Goal: Task Accomplishment & Management: Use online tool/utility

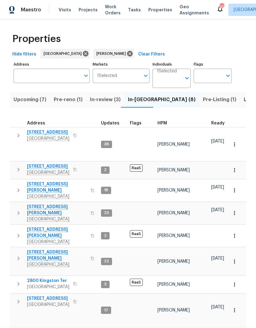
scroll to position [5, 104]
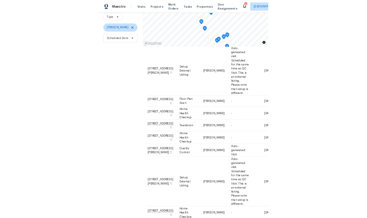
scroll to position [205, 0]
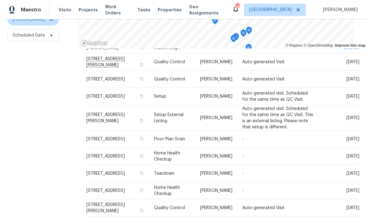
scroll to position [107, 0]
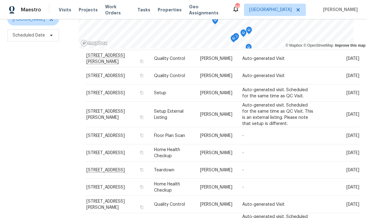
click at [0, 0] on icon at bounding box center [0, 0] width 0 height 0
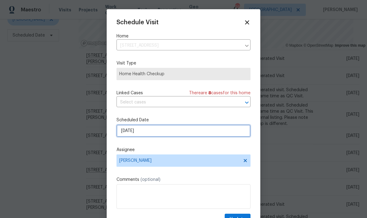
click at [191, 130] on input "9/18/2025" at bounding box center [183, 131] width 134 height 12
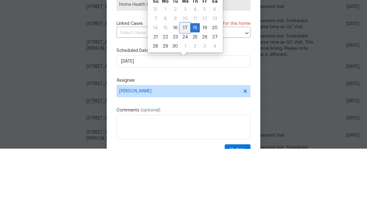
click at [185, 93] on div "17" at bounding box center [185, 97] width 10 height 9
type input "9/17/2025"
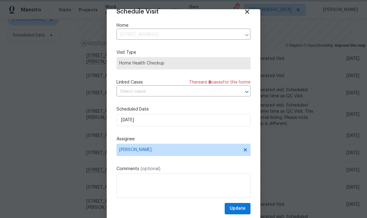
scroll to position [12, 0]
click at [244, 209] on span "Update" at bounding box center [237, 209] width 16 height 8
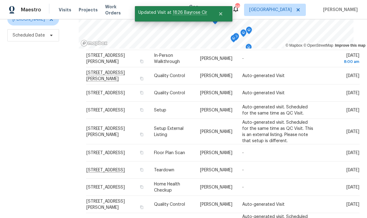
click at [0, 0] on icon at bounding box center [0, 0] width 0 height 0
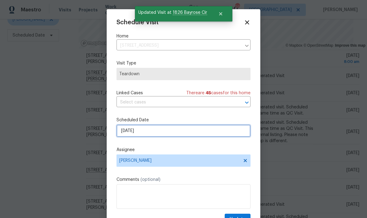
click at [188, 132] on input "9/18/2025" at bounding box center [183, 131] width 134 height 12
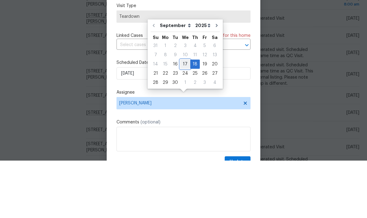
click at [184, 117] on div "17" at bounding box center [185, 121] width 10 height 9
type input "9/17/2025"
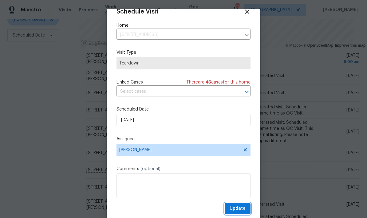
click at [245, 209] on button "Update" at bounding box center [237, 208] width 26 height 11
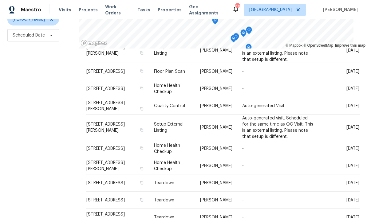
scroll to position [205, 0]
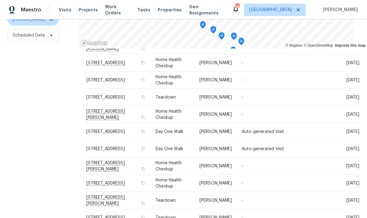
scroll to position [25, 0]
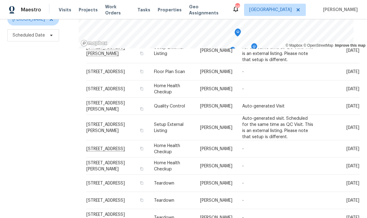
scroll to position [203, 0]
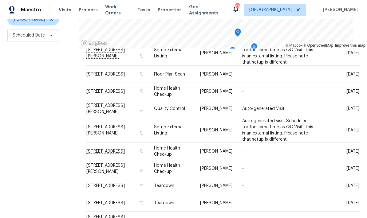
click at [0, 0] on icon at bounding box center [0, 0] width 0 height 0
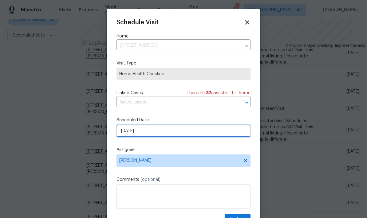
click at [195, 132] on input "9/19/2025" at bounding box center [183, 131] width 134 height 12
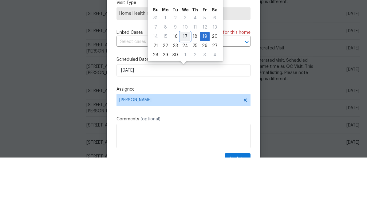
click at [184, 93] on div "17" at bounding box center [185, 97] width 10 height 9
type input "9/17/2025"
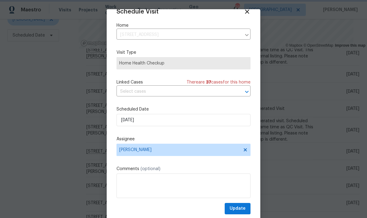
scroll to position [12, 0]
click at [243, 208] on span "Update" at bounding box center [237, 209] width 16 height 8
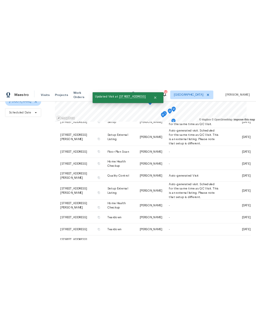
scroll to position [59, 0]
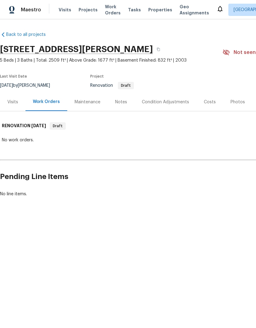
click at [167, 103] on div "Condition Adjustments" at bounding box center [165, 102] width 47 height 6
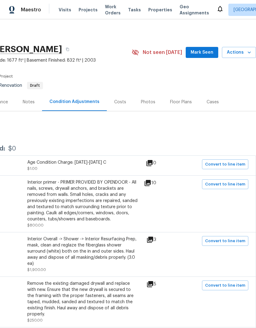
scroll to position [0, 91]
click at [240, 184] on span "Convert to line item" at bounding box center [225, 184] width 40 height 7
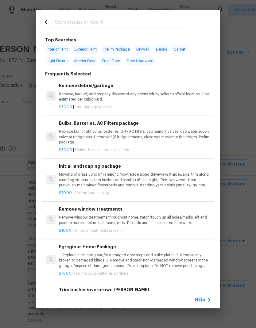
click at [205, 300] on span "Skip" at bounding box center [200, 300] width 10 height 6
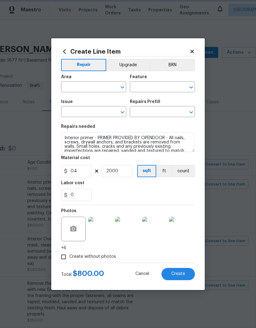
type input "Interior Overall"
type input "Overall Paint"
type input "Interior Paint"
click at [162, 111] on input "text" at bounding box center [154, 113] width 48 height 10
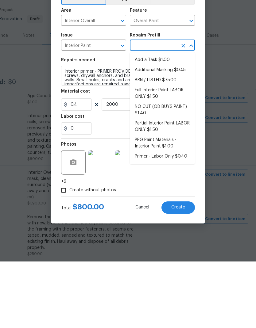
click at [180, 218] on li "Primer - Labor Only $0.40" at bounding box center [162, 223] width 65 height 10
type input "Primer - Labor Only $0.40"
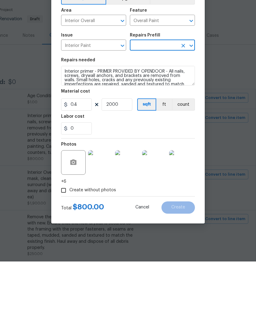
type input "Primer - Labor Only $0.40"
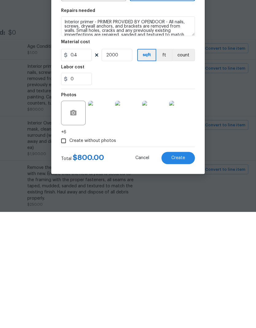
click at [186, 268] on button "Create" at bounding box center [177, 274] width 33 height 12
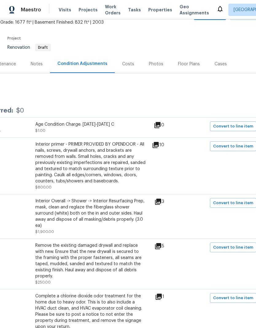
scroll to position [38, 84]
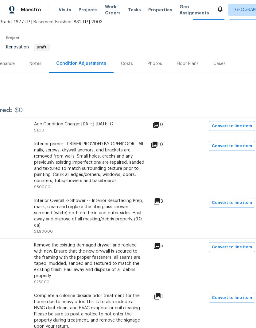
click at [160, 199] on icon at bounding box center [157, 202] width 6 height 6
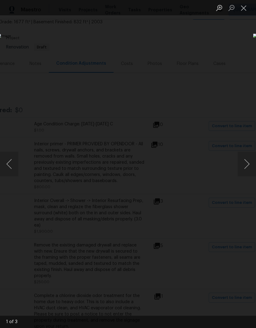
click at [246, 163] on button "Next image" at bounding box center [247, 164] width 18 height 25
click at [247, 168] on button "Next image" at bounding box center [247, 164] width 18 height 25
click at [245, 166] on button "Next image" at bounding box center [247, 164] width 18 height 25
click at [245, 169] on button "Next image" at bounding box center [247, 164] width 18 height 25
click at [247, 9] on button "Close lightbox" at bounding box center [244, 7] width 12 height 11
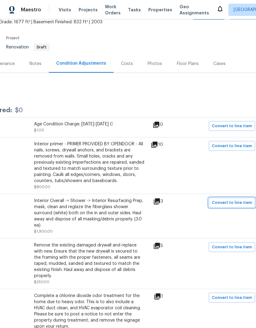
click at [238, 200] on span "Convert to line item" at bounding box center [232, 203] width 40 height 7
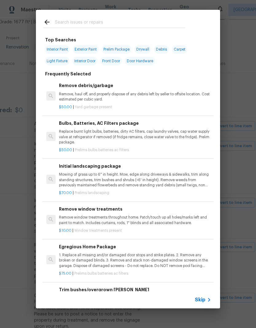
click at [205, 300] on span "Skip" at bounding box center [200, 300] width 10 height 6
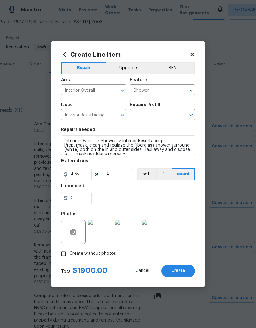
click at [164, 115] on input "text" at bounding box center [154, 116] width 48 height 10
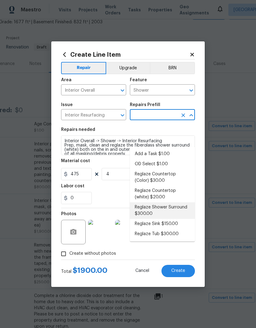
click at [163, 203] on li "Reglaze Shower Surround $300.00" at bounding box center [162, 211] width 65 height 17
type input "Reglaze Shower Surround $300.00"
type textarea "Prep, mask, clean and reglaze the fiberglass shower surround (white) both on th…"
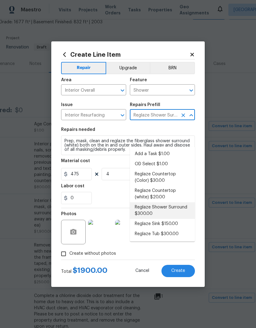
type input "300"
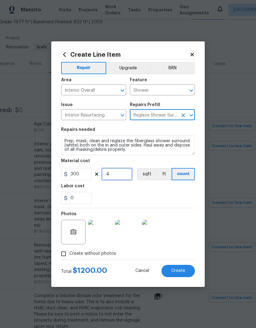
click at [127, 174] on input "4" at bounding box center [117, 174] width 31 height 12
type input "3"
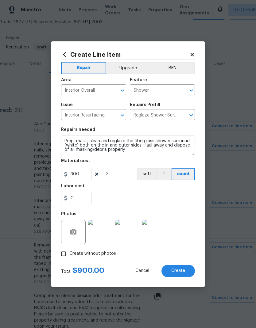
click at [183, 272] on span "Create" at bounding box center [178, 271] width 14 height 5
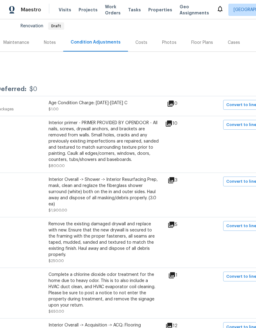
scroll to position [60, 72]
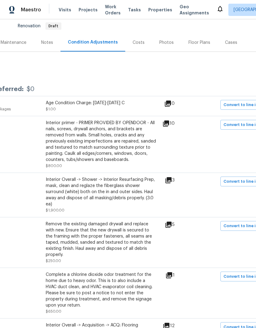
click at [172, 222] on icon at bounding box center [168, 225] width 6 height 6
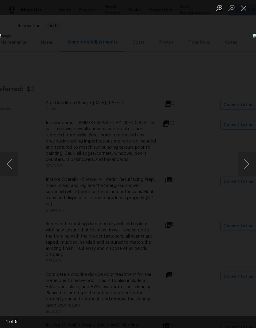
click at [245, 167] on button "Next image" at bounding box center [247, 164] width 18 height 25
click at [246, 167] on button "Next image" at bounding box center [247, 164] width 18 height 25
click at [247, 167] on button "Next image" at bounding box center [247, 164] width 18 height 25
click at [245, 170] on button "Next image" at bounding box center [247, 164] width 18 height 25
click at [246, 170] on button "Next image" at bounding box center [247, 164] width 18 height 25
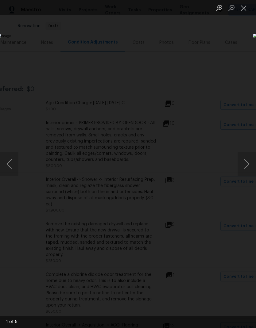
click at [247, 9] on button "Close lightbox" at bounding box center [244, 7] width 12 height 11
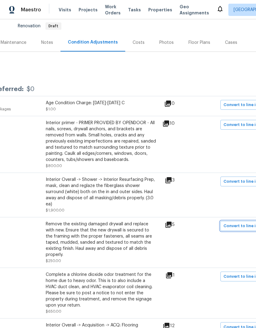
click at [244, 223] on span "Convert to line item" at bounding box center [243, 226] width 40 height 7
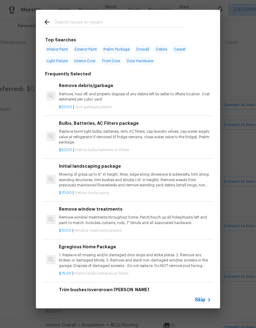
click at [206, 300] on icon at bounding box center [208, 300] width 7 height 7
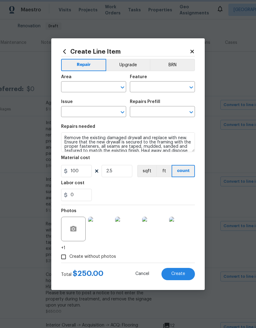
type input "Interior Overall"
type input "Walls and Ceiling"
type input "Drywall"
click at [165, 111] on input "text" at bounding box center [154, 113] width 48 height 10
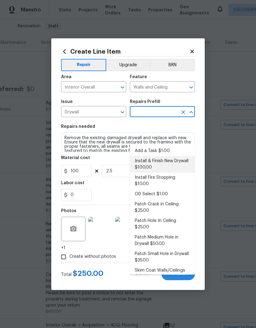
click at [172, 156] on li "Install & Finish New Drywall $100.00" at bounding box center [162, 164] width 65 height 17
type input "Install & Finish New Drywall $100.00"
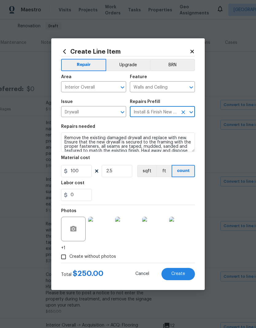
click at [99, 232] on img at bounding box center [100, 229] width 25 height 25
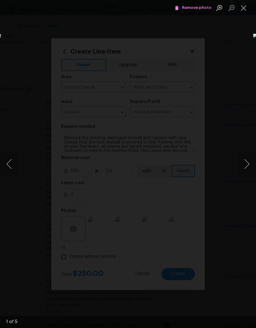
click at [247, 168] on button "Next image" at bounding box center [247, 164] width 18 height 25
click at [198, 8] on span "Remove photo" at bounding box center [193, 7] width 37 height 7
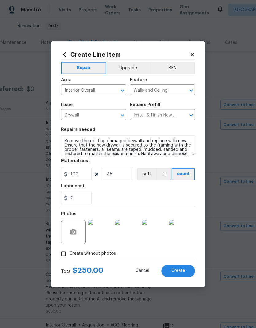
click at [131, 237] on img at bounding box center [127, 232] width 25 height 25
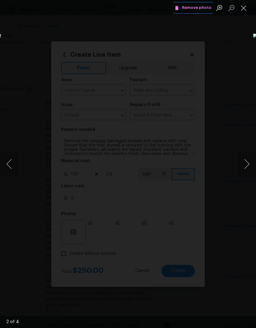
click at [201, 8] on span "Remove photo" at bounding box center [193, 7] width 37 height 7
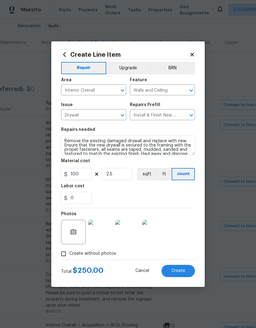
click at [132, 235] on img at bounding box center [127, 232] width 25 height 25
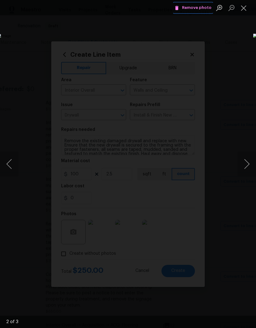
click at [202, 9] on span "Remove photo" at bounding box center [193, 7] width 37 height 7
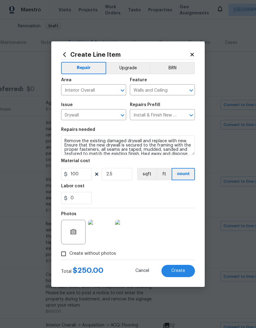
click at [131, 237] on img at bounding box center [127, 232] width 25 height 25
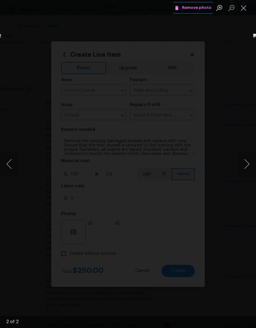
click at [200, 7] on span "Remove photo" at bounding box center [193, 7] width 37 height 7
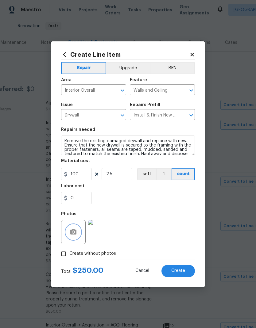
click at [71, 234] on icon "button" at bounding box center [73, 232] width 6 height 6
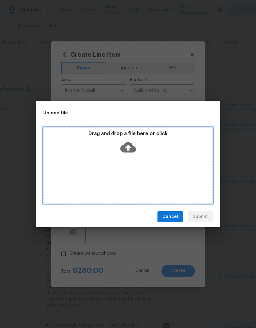
click at [133, 148] on icon at bounding box center [128, 147] width 16 height 10
click at [131, 145] on icon at bounding box center [128, 147] width 16 height 10
